Goal: Transaction & Acquisition: Purchase product/service

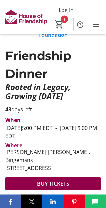
scroll to position [113, 0]
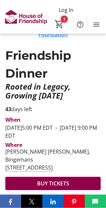
click at [64, 195] on span at bounding box center [53, 203] width 95 height 16
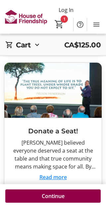
scroll to position [205, 0]
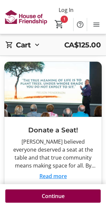
click at [57, 194] on span "$125" at bounding box center [53, 195] width 12 height 8
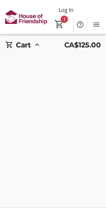
type input "2"
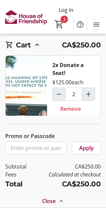
click at [77, 111] on span "Remove" at bounding box center [70, 109] width 21 height 8
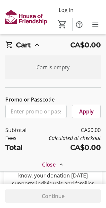
scroll to position [0, 0]
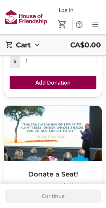
scroll to position [167, 0]
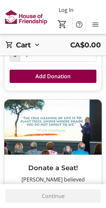
click at [61, 166] on h3 "Donate a Seat!" at bounding box center [53, 168] width 87 height 10
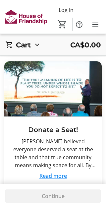
scroll to position [205, 0]
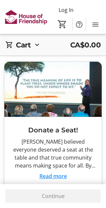
click at [63, 190] on span at bounding box center [53, 195] width 87 height 16
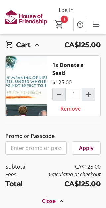
click at [89, 204] on span at bounding box center [53, 196] width 96 height 16
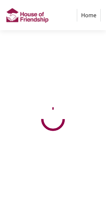
select select "CA"
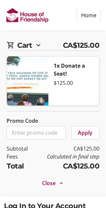
scroll to position [2, 0]
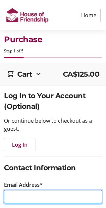
click at [29, 196] on input "Email Address*" at bounding box center [53, 196] width 98 height 13
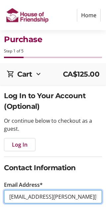
type input "[EMAIL_ADDRESS][PERSON_NAME][DOMAIN_NAME]"
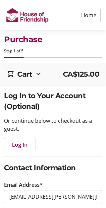
type input "[PERSON_NAME]"
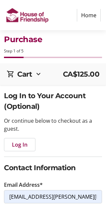
type input "[PHONE_NUMBER]"
type input "[STREET_ADDRESS]"
type input "Kitchener"
select select "ON"
type input "N2M2R8"
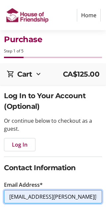
type input "[EMAIL_ADDRESS][PERSON_NAME][DOMAIN_NAME]"
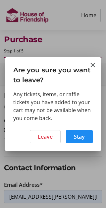
click at [74, 136] on span "Stay" at bounding box center [79, 137] width 11 height 8
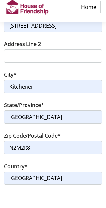
scroll to position [361, 0]
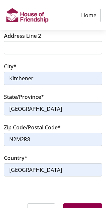
click at [89, 208] on span "Continue" at bounding box center [82, 210] width 23 height 8
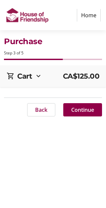
scroll to position [11, 0]
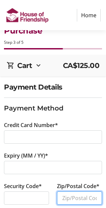
click at [70, 197] on input "Zip/Postal Code*" at bounding box center [79, 198] width 45 height 13
type input "N2M2R8"
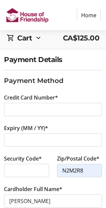
scroll to position [42, 0]
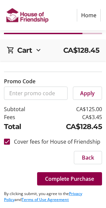
scroll to position [11, 0]
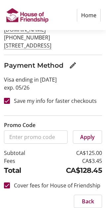
scroll to position [117, 0]
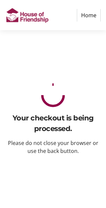
scroll to position [11, 0]
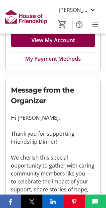
scroll to position [377, 0]
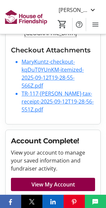
scroll to position [34, 0]
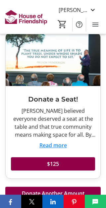
scroll to position [323, 0]
